Goal: Navigation & Orientation: Find specific page/section

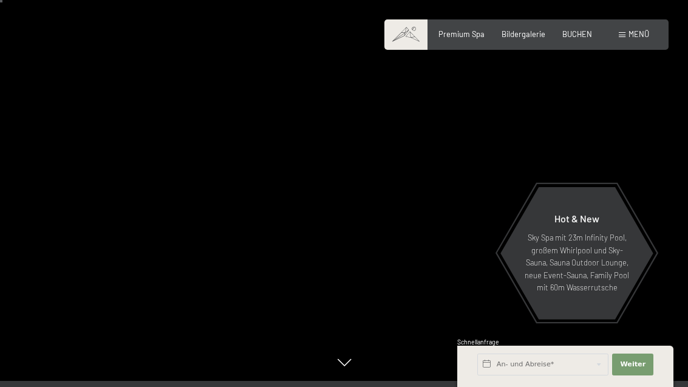
scroll to position [13, 0]
click at [636, 30] on span "Menü" at bounding box center [638, 34] width 21 height 10
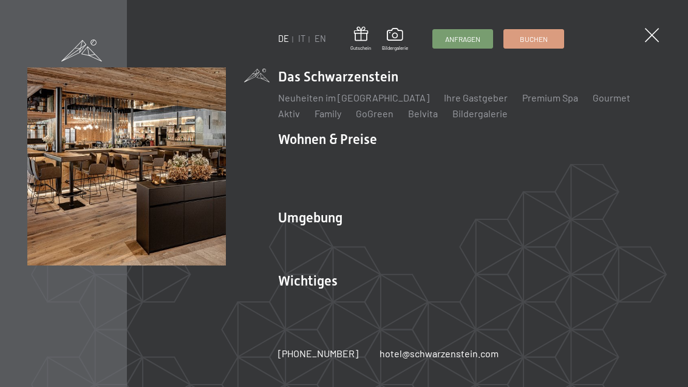
click at [646, 34] on span at bounding box center [652, 35] width 14 height 14
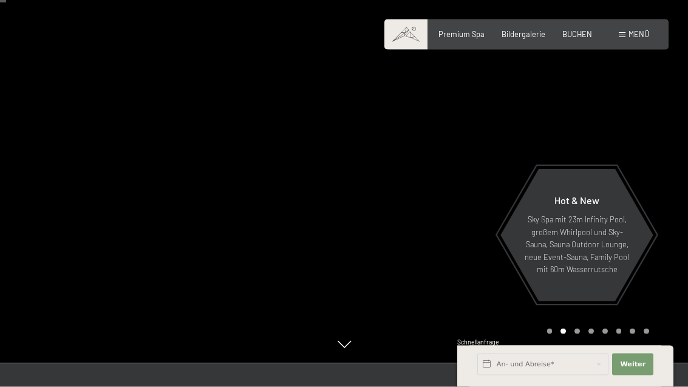
scroll to position [0, 0]
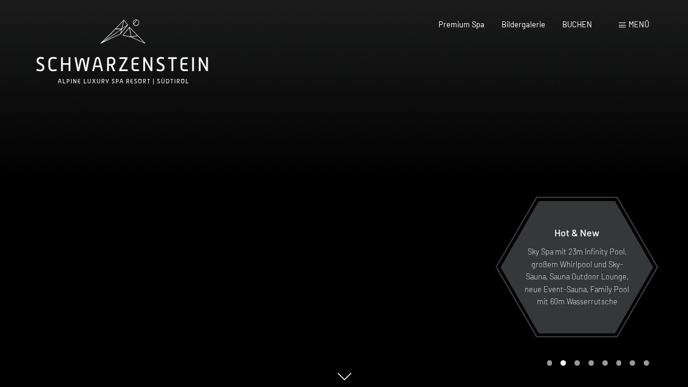
click at [580, 27] on span "BUCHEN" at bounding box center [577, 24] width 30 height 10
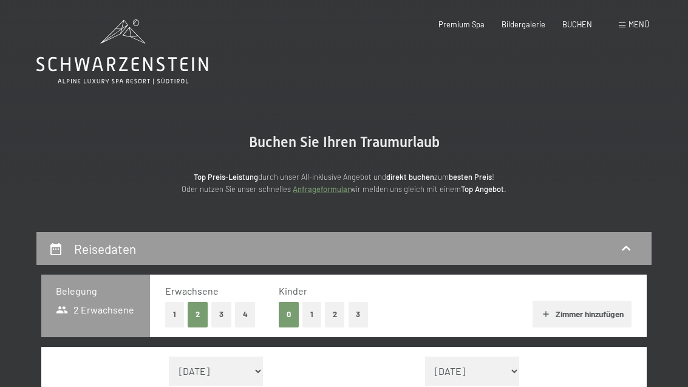
click at [468, 29] on div "Premium Spa Bildergalerie BUCHEN" at bounding box center [506, 24] width 205 height 11
click at [527, 27] on span "Bildergalerie" at bounding box center [523, 24] width 44 height 10
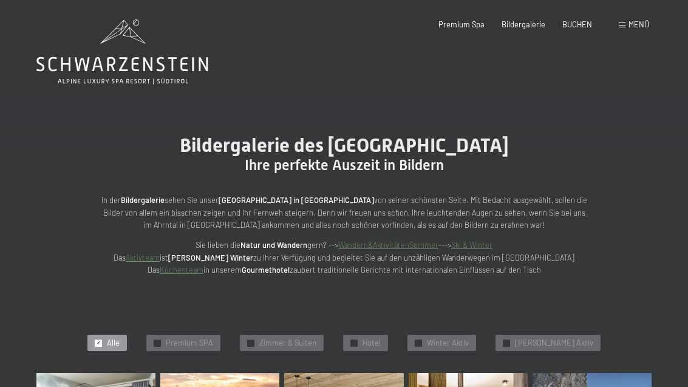
click at [626, 27] on div "Menü" at bounding box center [633, 24] width 30 height 11
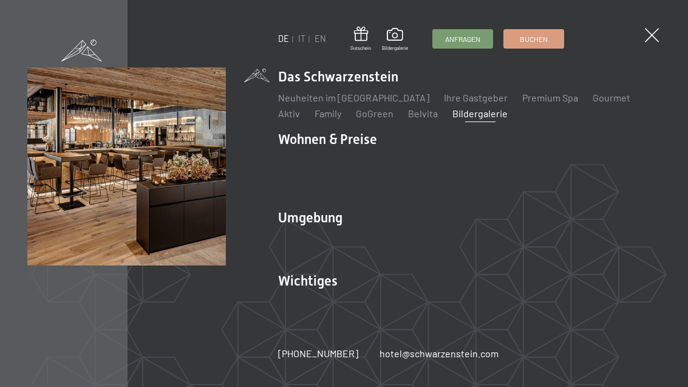
click at [303, 36] on link "IT" at bounding box center [301, 38] width 7 height 10
